Goal: Information Seeking & Learning: Understand process/instructions

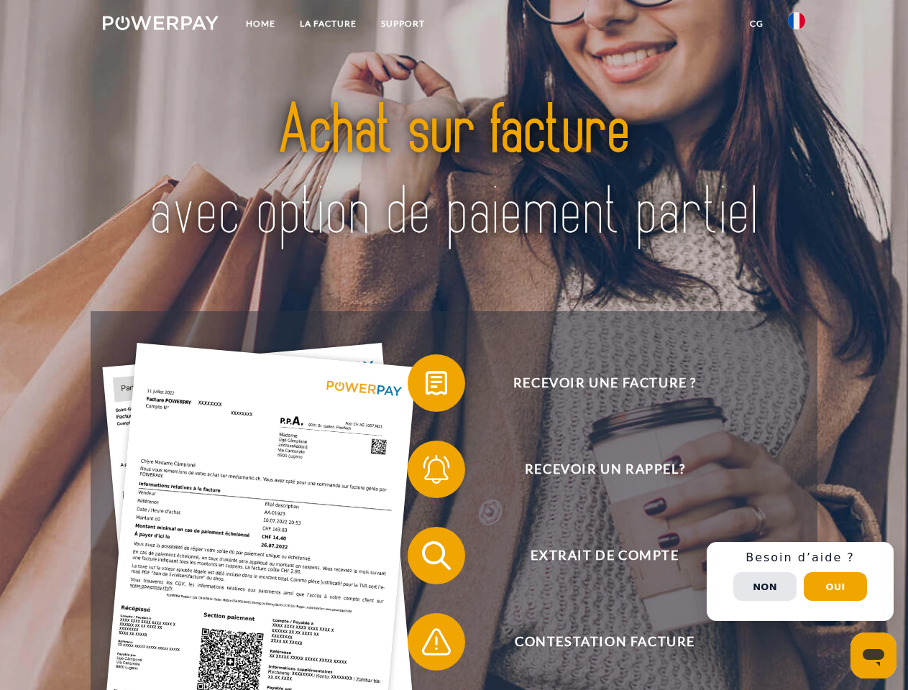
click at [160, 25] on img at bounding box center [161, 23] width 116 height 14
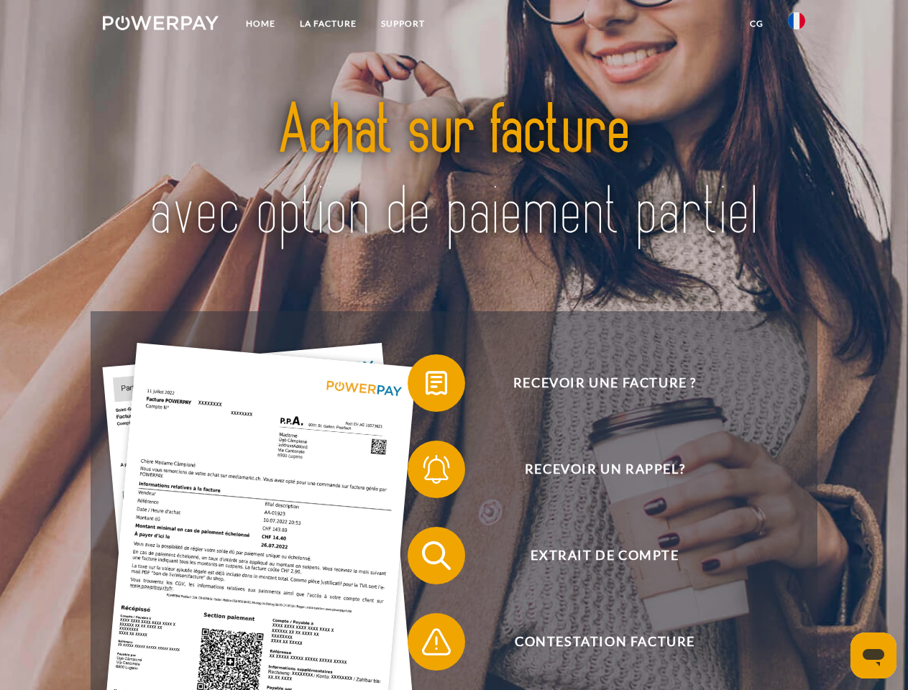
click at [796, 25] on img at bounding box center [796, 20] width 17 height 17
click at [756, 24] on link "CG" at bounding box center [756, 24] width 38 height 26
click at [425, 386] on span at bounding box center [415, 383] width 72 height 72
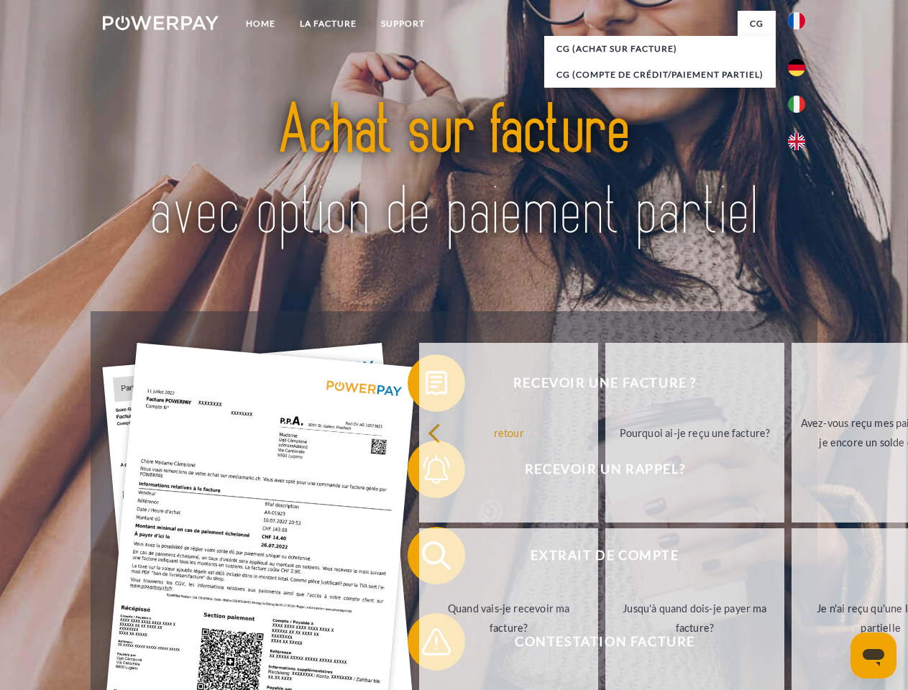
click at [425, 472] on div "Recevoir une facture ? Recevoir un rappel? Extrait de compte retour" at bounding box center [454, 598] width 726 height 575
click at [605, 558] on link "Jusqu'à quand dois-je payer ma facture?" at bounding box center [694, 618] width 179 height 180
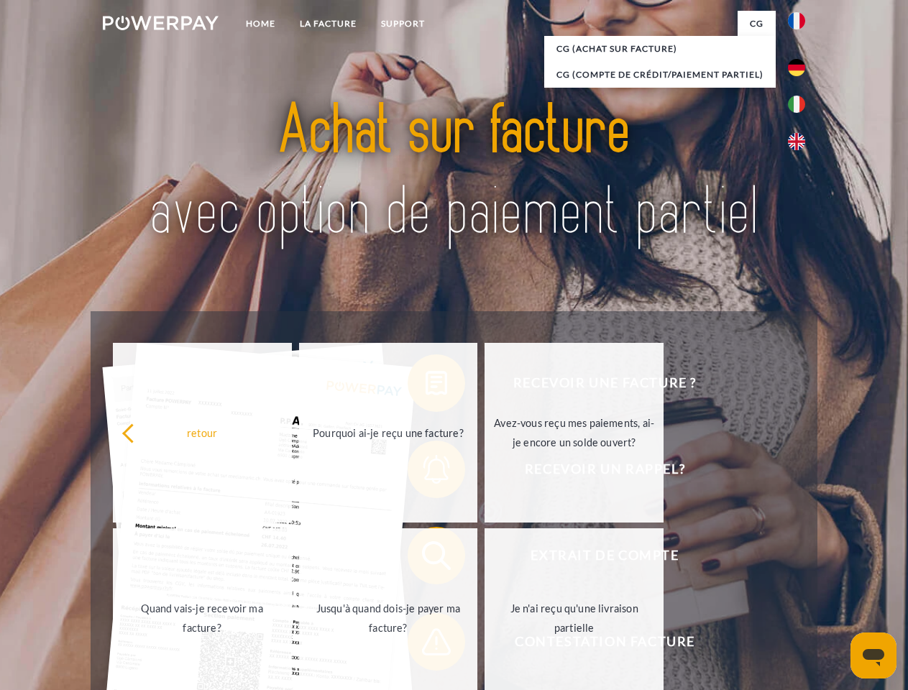
click at [425, 645] on span at bounding box center [415, 642] width 72 height 72
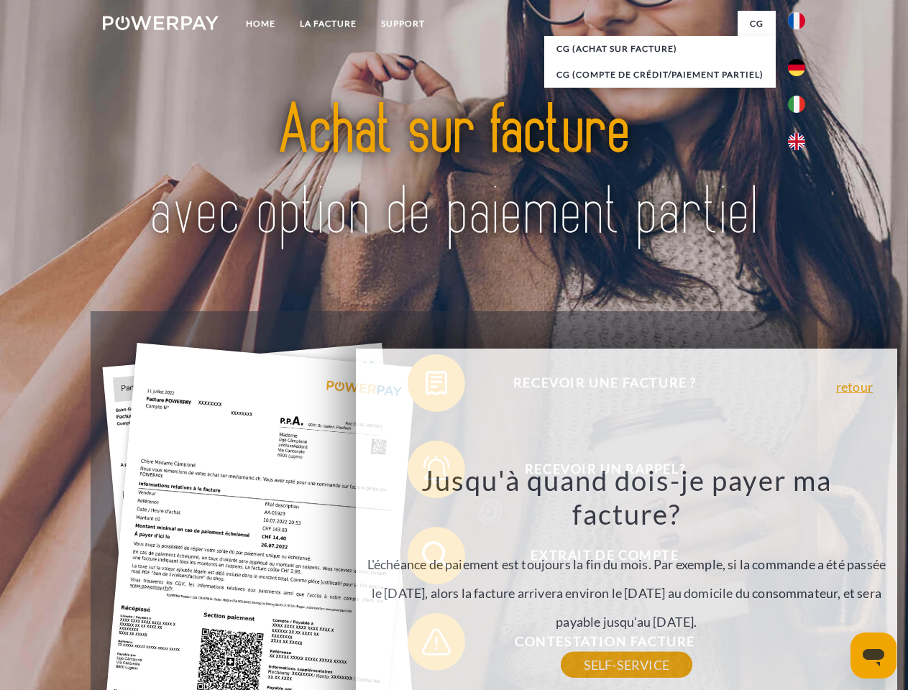
click at [800, 581] on div "Recevoir une facture ? Recevoir un rappel? Extrait de compte retour" at bounding box center [454, 598] width 726 height 575
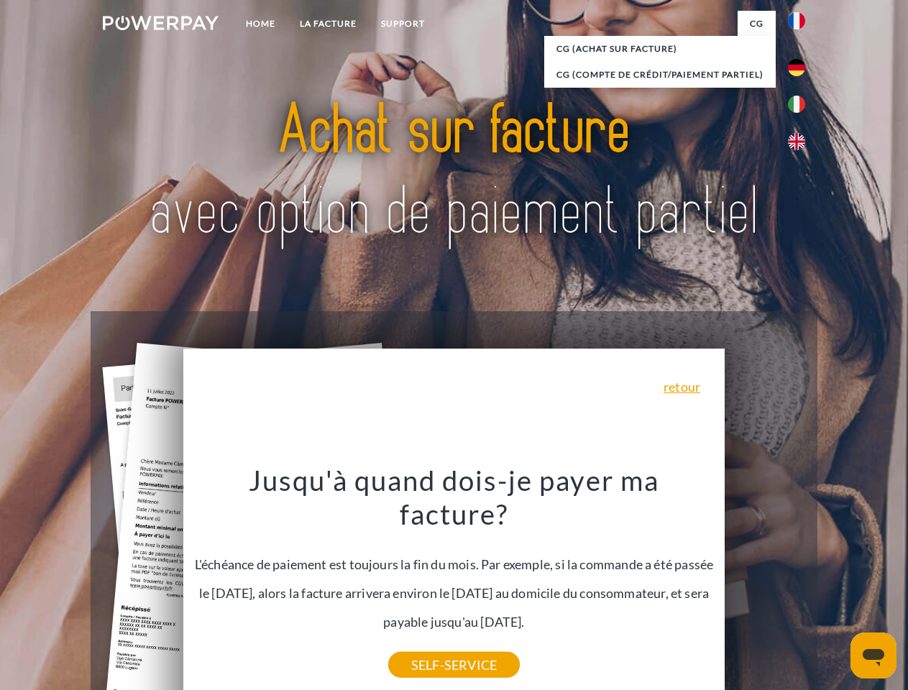
click at [765, 584] on span "Extrait de compte" at bounding box center [604, 555] width 352 height 57
click at [835, 586] on header "Home LA FACTURE Support" at bounding box center [454, 496] width 908 height 992
